Goal: Find specific page/section: Find specific page/section

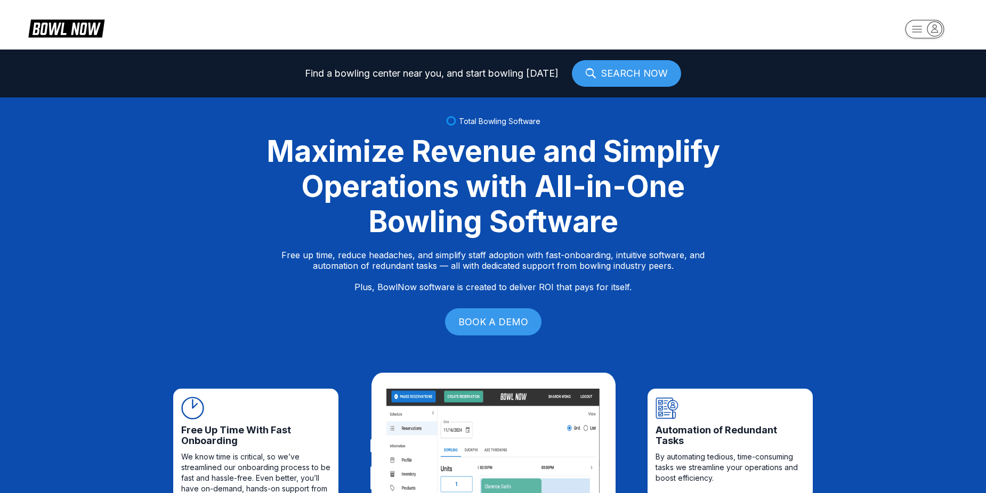
click at [916, 38] on rect "button" at bounding box center [924, 29] width 38 height 18
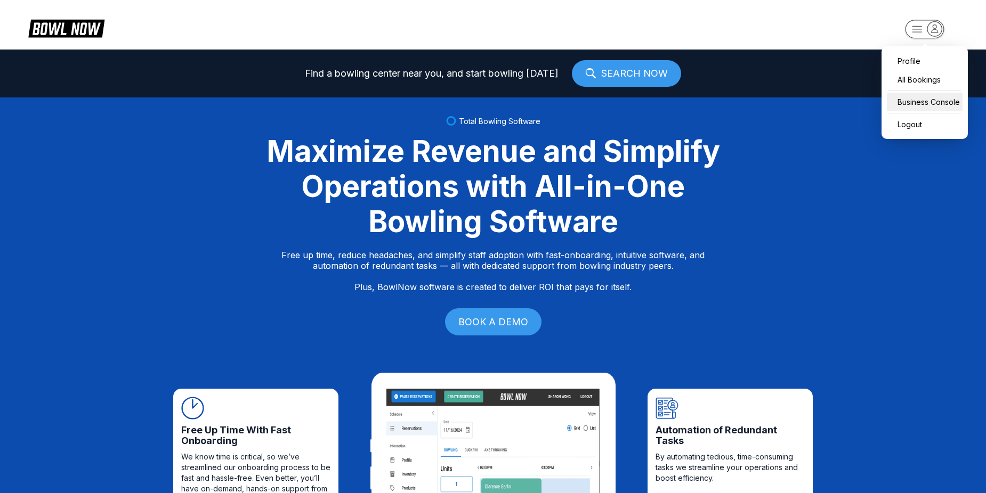
click at [951, 101] on div "Business Console" at bounding box center [925, 102] width 76 height 19
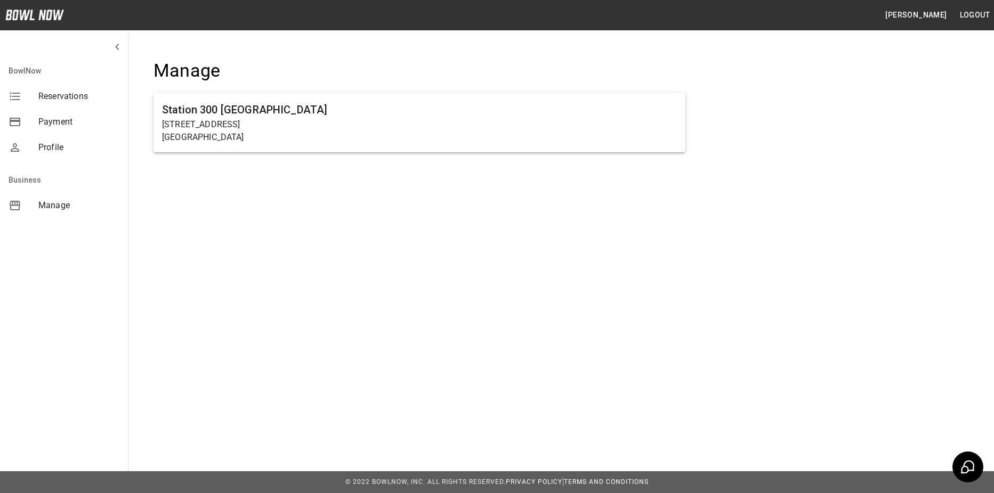
click at [446, 92] on ul "Station [GEOGRAPHIC_DATA][STREET_ADDRESS]" at bounding box center [419, 126] width 532 height 77
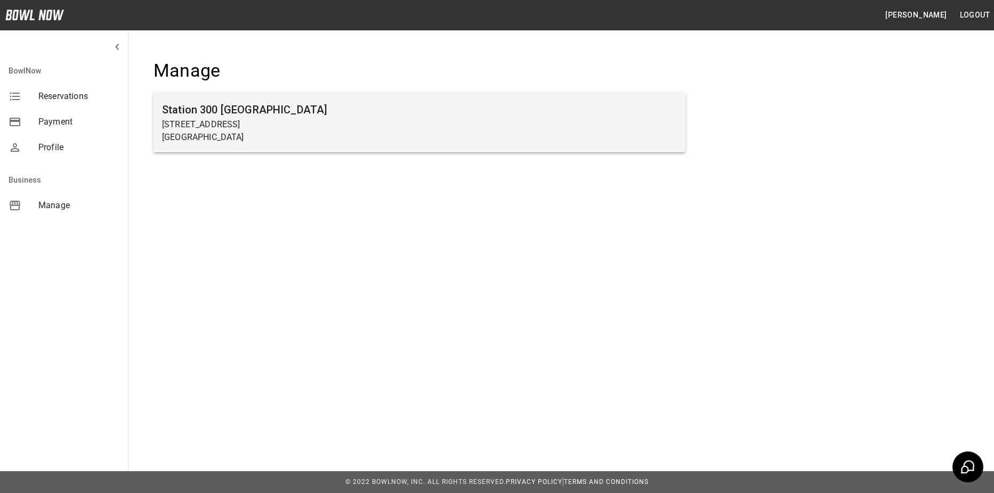
click at [478, 129] on p "[STREET_ADDRESS]" at bounding box center [419, 124] width 515 height 13
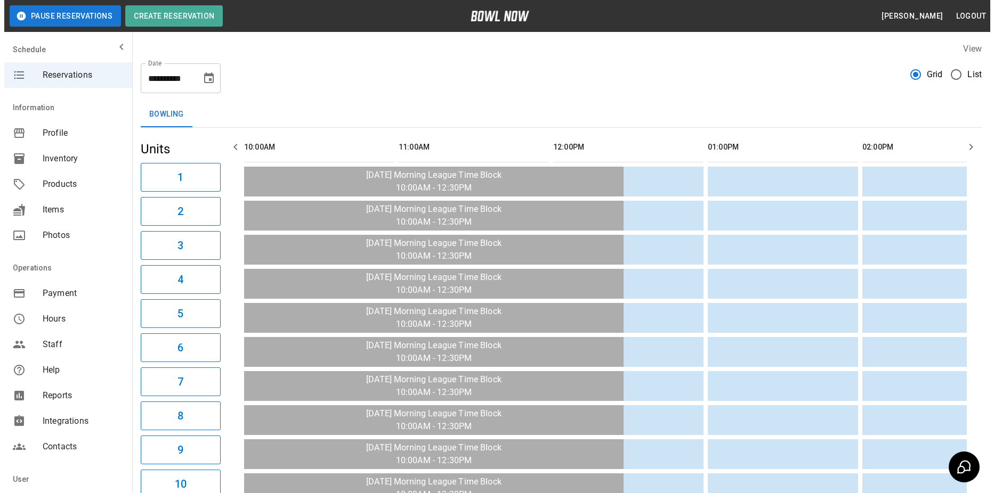
scroll to position [0, 927]
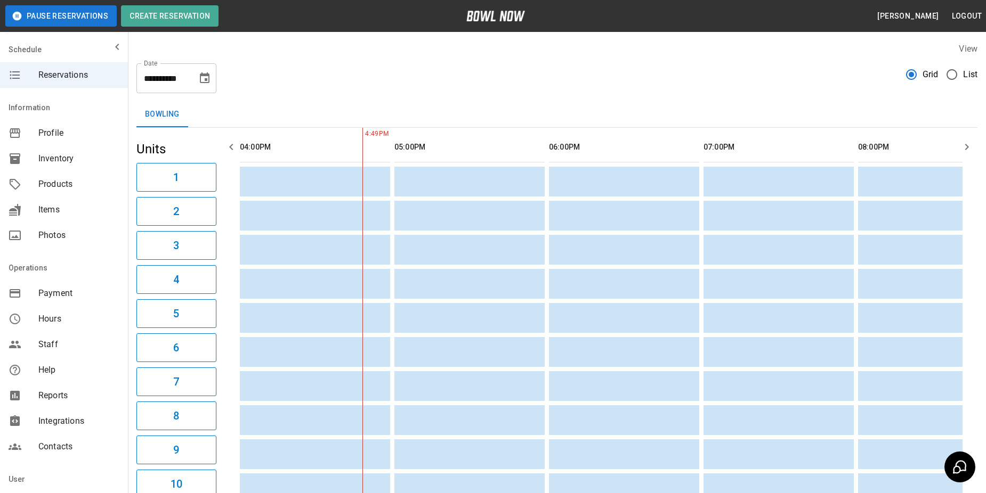
click at [969, 64] on label "List" at bounding box center [958, 74] width 37 height 22
